Goal: Navigation & Orientation: Find specific page/section

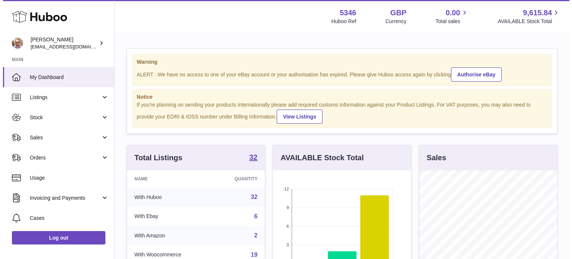
scroll to position [116, 138]
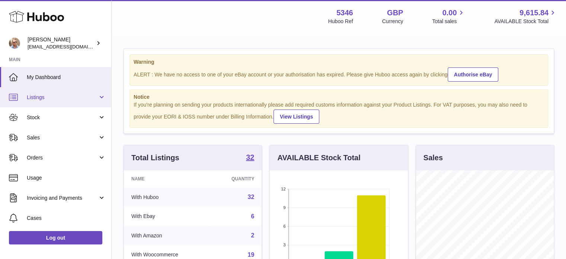
click at [30, 93] on link "Listings" at bounding box center [55, 97] width 111 height 20
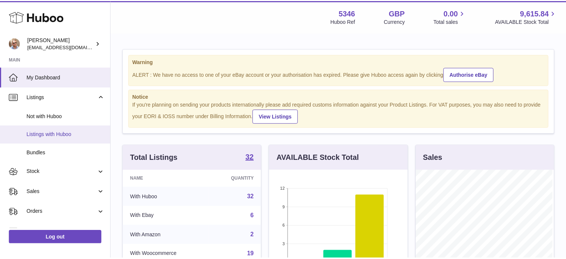
scroll to position [116, 140]
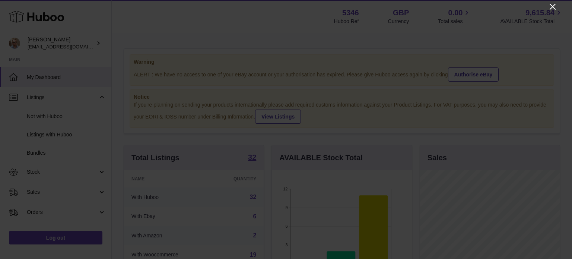
click at [552, 7] on icon "Close" at bounding box center [552, 7] width 6 height 6
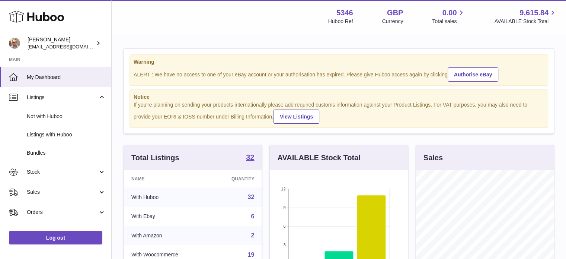
scroll to position [372090, 372068]
click at [49, 76] on span "My Dashboard" at bounding box center [66, 77] width 79 height 7
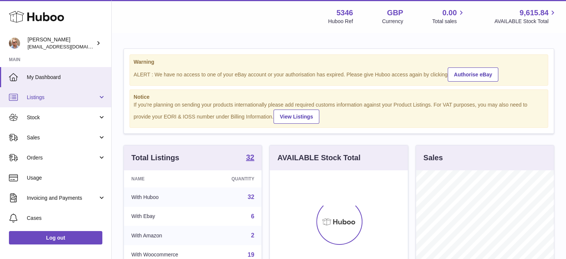
scroll to position [116, 138]
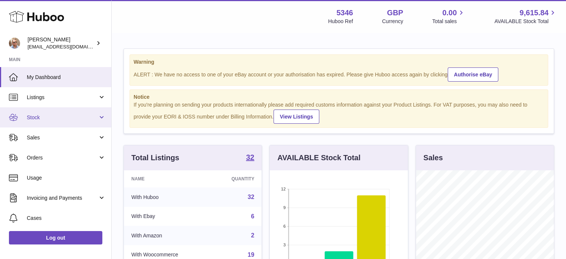
click at [45, 119] on span "Stock" at bounding box center [62, 117] width 71 height 7
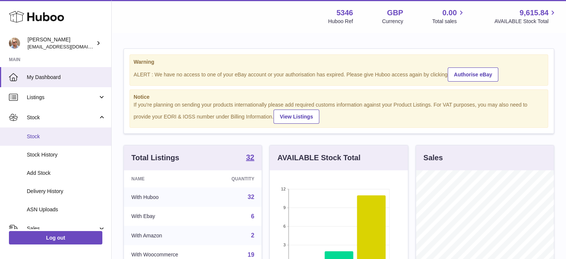
click at [41, 135] on span "Stock" at bounding box center [66, 136] width 79 height 7
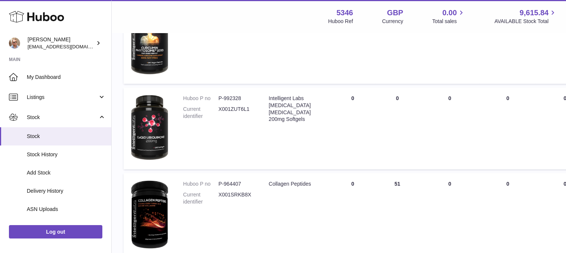
scroll to position [409, 0]
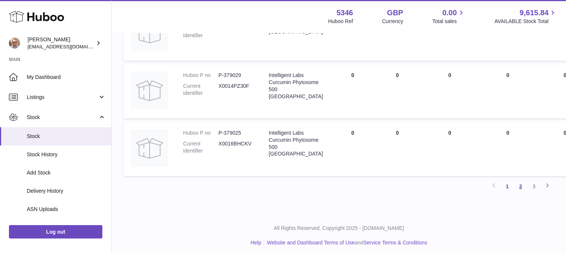
click at [522, 190] on link "2" at bounding box center [520, 186] width 13 height 13
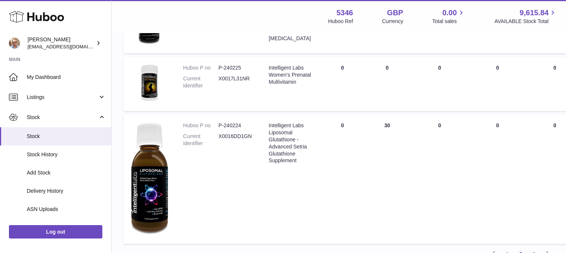
scroll to position [629, 0]
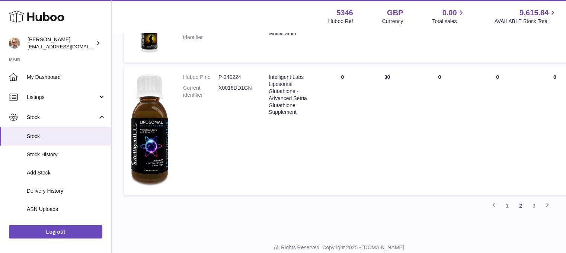
click at [536, 204] on link "3" at bounding box center [533, 205] width 13 height 13
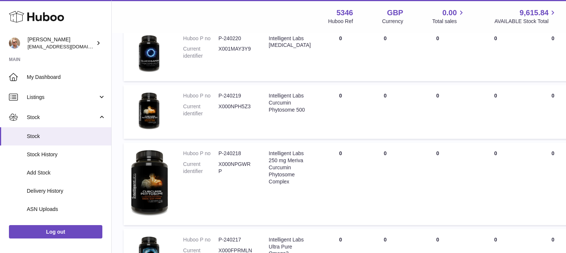
scroll to position [443, 0]
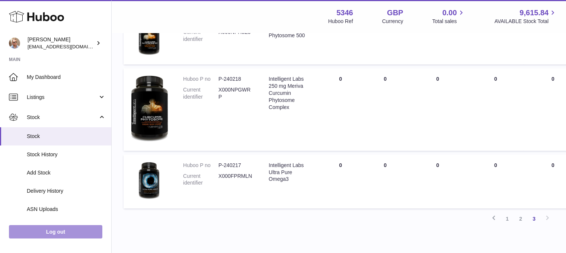
click at [39, 236] on link "Log out" at bounding box center [55, 231] width 93 height 13
